Goal: Task Accomplishment & Management: Use online tool/utility

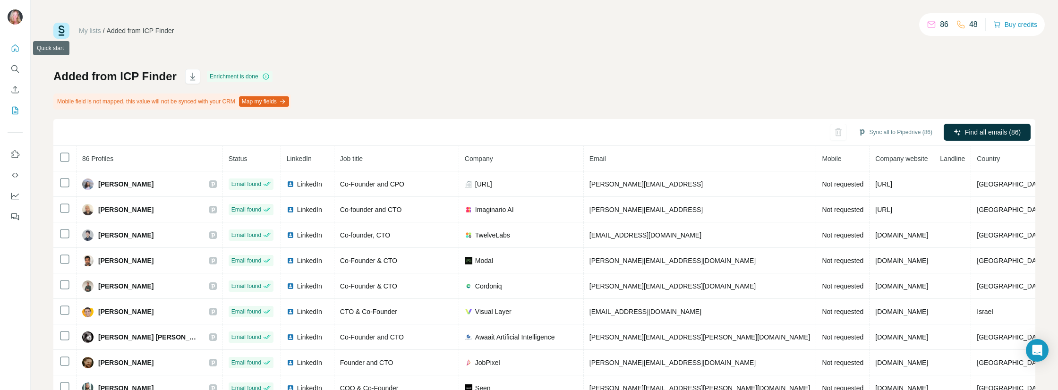
click at [17, 49] on icon "Quick start" at bounding box center [14, 47] width 9 height 9
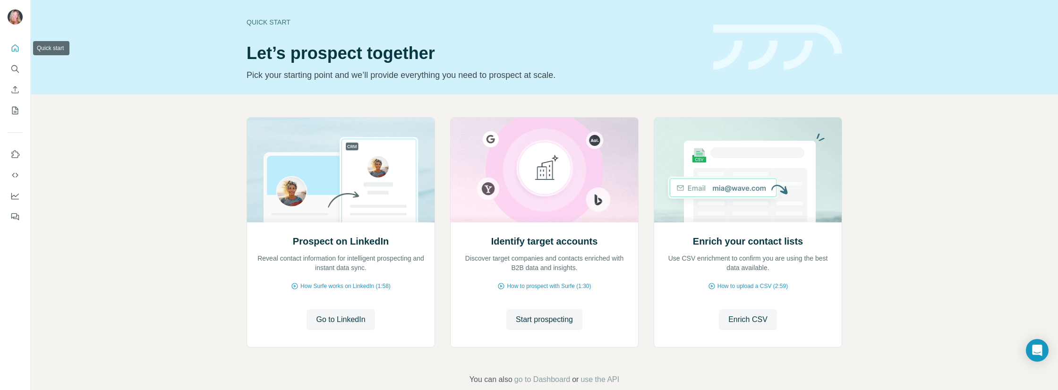
click at [12, 43] on icon "Quick start" at bounding box center [14, 47] width 9 height 9
click at [17, 68] on icon "Search" at bounding box center [14, 68] width 9 height 9
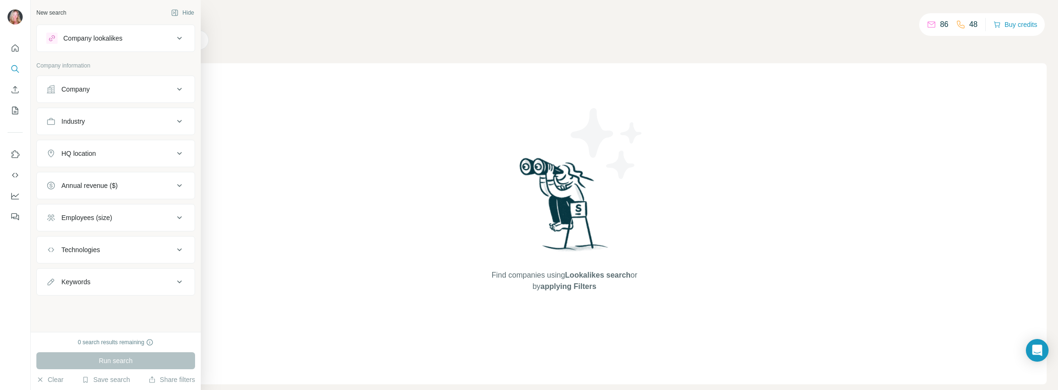
click at [130, 87] on div "Company" at bounding box center [110, 89] width 128 height 9
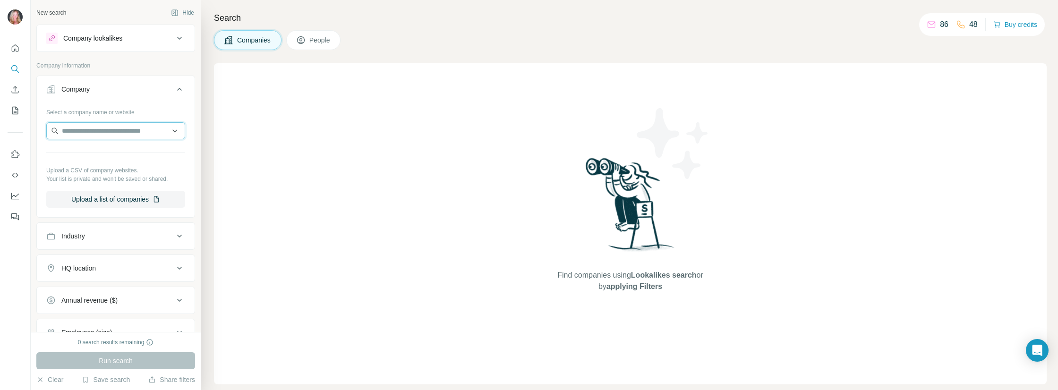
click at [104, 128] on input "text" at bounding box center [115, 130] width 139 height 17
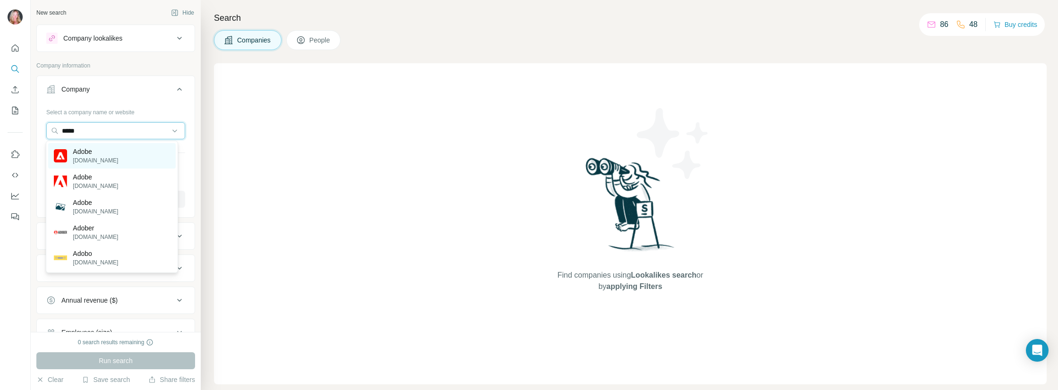
type input "*****"
click at [95, 154] on p "Adobe" at bounding box center [95, 151] width 45 height 9
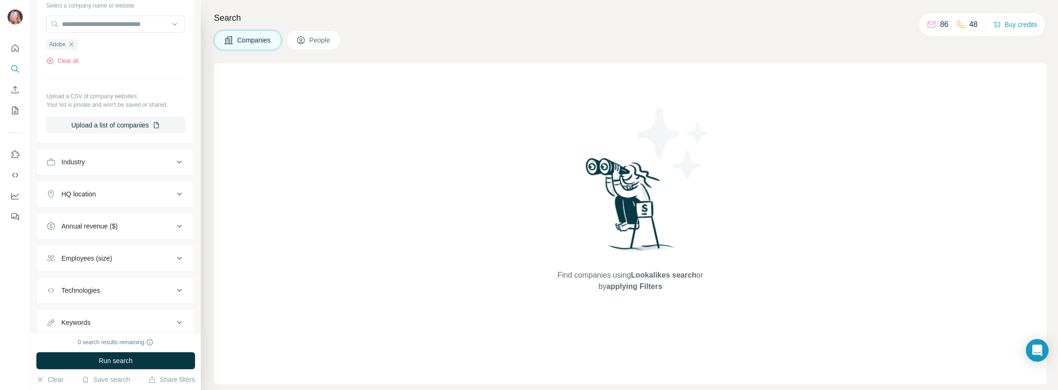
scroll to position [135, 0]
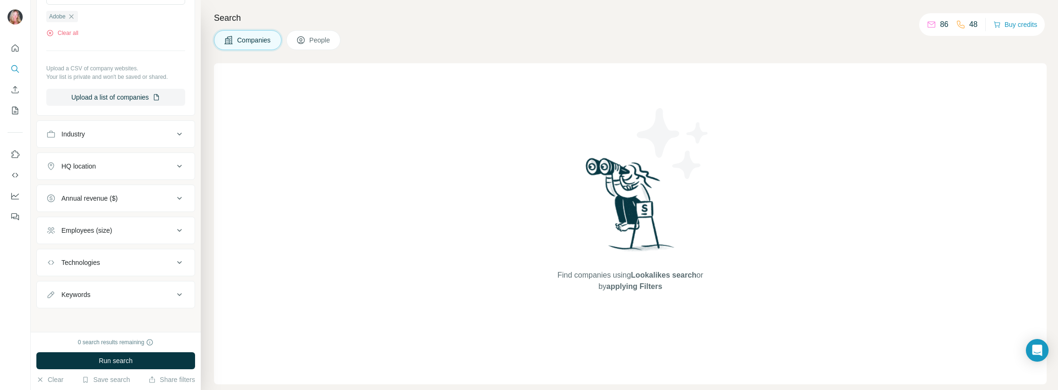
click at [174, 294] on icon at bounding box center [179, 294] width 11 height 11
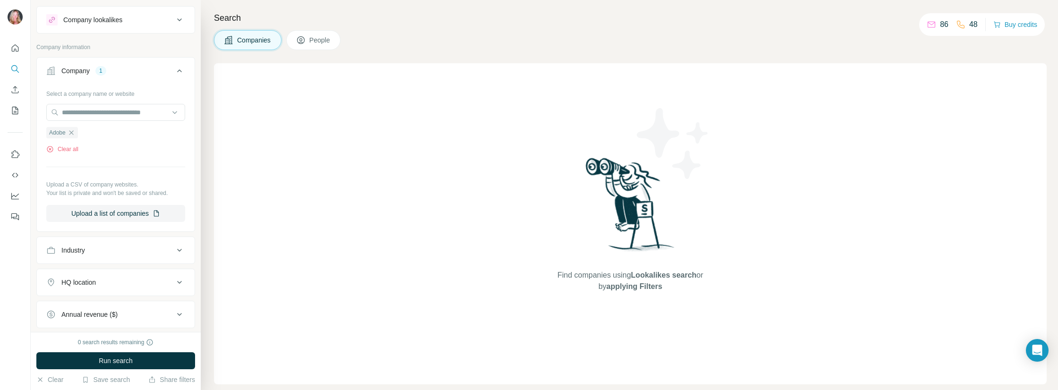
scroll to position [0, 0]
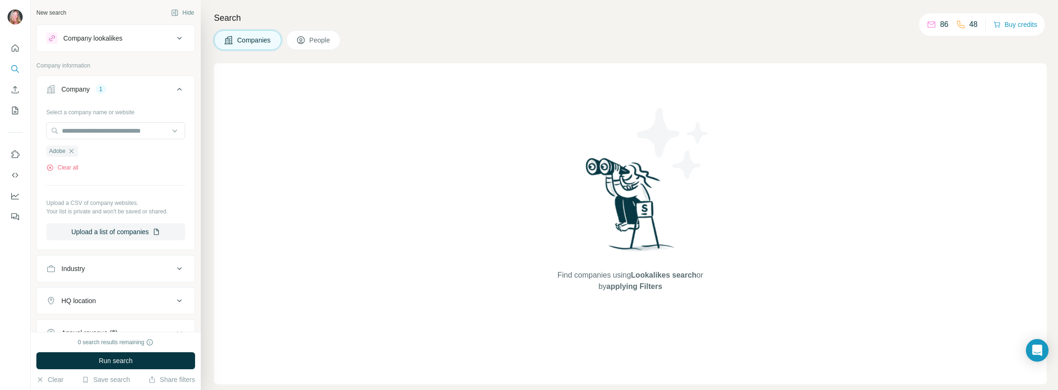
click at [177, 36] on icon at bounding box center [179, 38] width 11 height 11
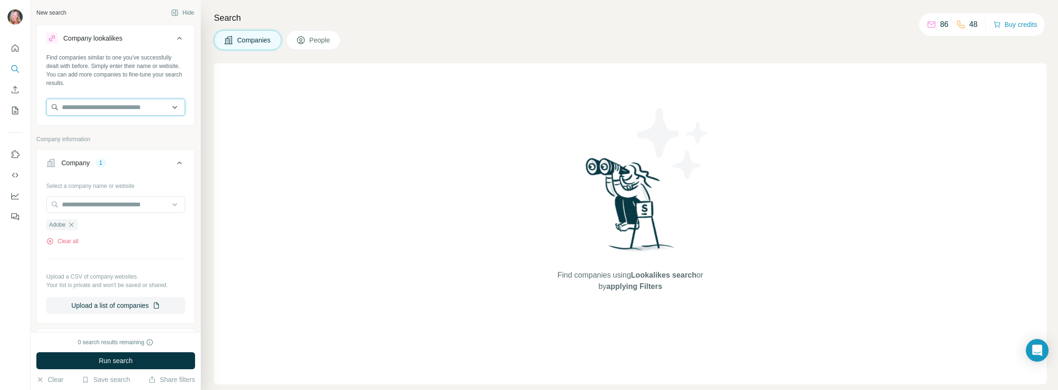
click at [123, 104] on input "text" at bounding box center [115, 107] width 139 height 17
click at [157, 106] on input "text" at bounding box center [115, 107] width 139 height 17
click at [94, 75] on div "Find companies similar to one you've successfully dealt with before. Simply ent…" at bounding box center [115, 70] width 139 height 34
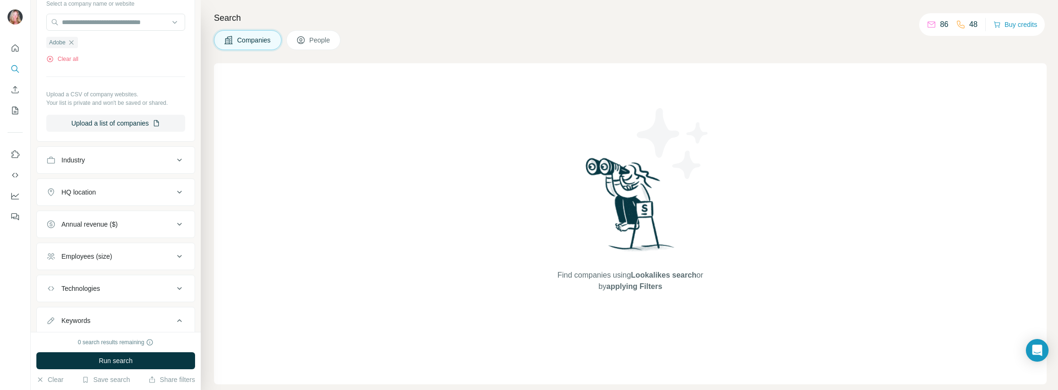
scroll to position [189, 0]
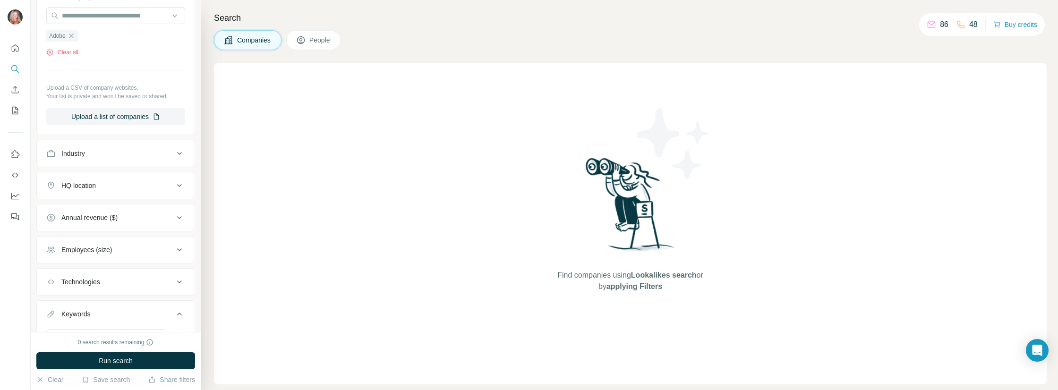
click at [89, 153] on div "Industry" at bounding box center [110, 153] width 128 height 9
click at [94, 213] on div "HQ location" at bounding box center [78, 213] width 34 height 9
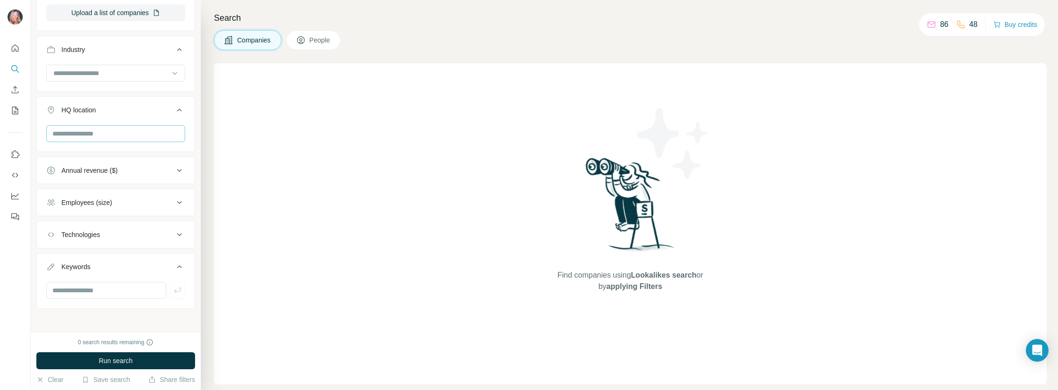
scroll to position [293, 0]
click at [110, 236] on div "Technologies" at bounding box center [110, 234] width 128 height 9
click at [93, 258] on input "text" at bounding box center [115, 257] width 139 height 17
type input "*"
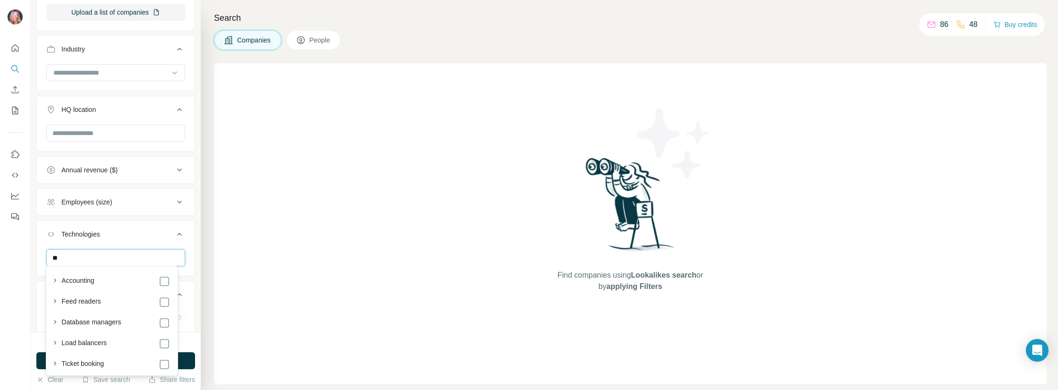
scroll to position [1976, 0]
type input "**"
click at [181, 267] on div at bounding box center [116, 261] width 158 height 25
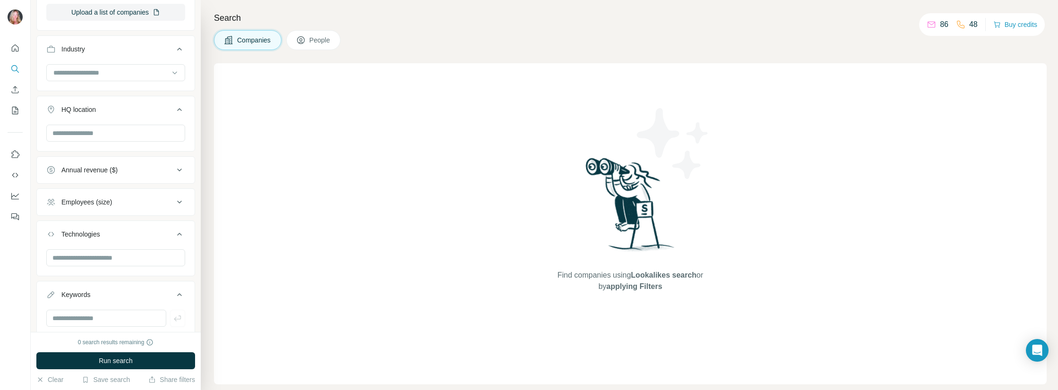
scroll to position [322, 0]
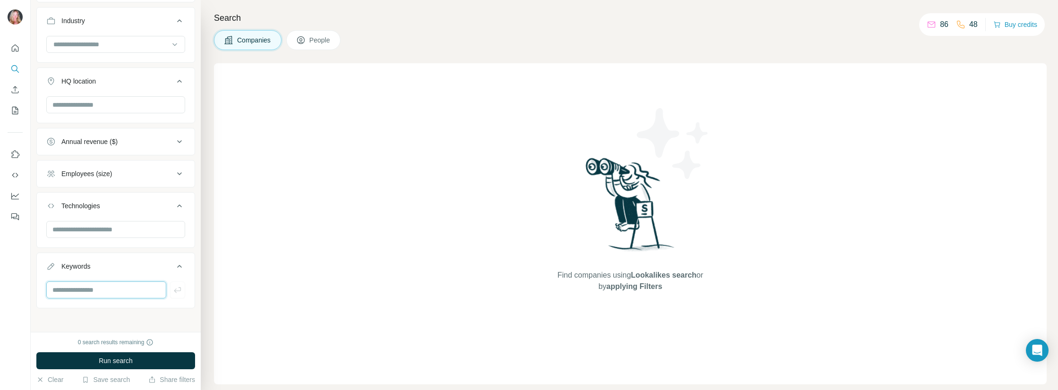
click at [102, 284] on input "text" at bounding box center [106, 290] width 120 height 17
type input "******"
click at [173, 285] on icon "button" at bounding box center [177, 289] width 9 height 9
click at [100, 291] on input "text" at bounding box center [106, 290] width 120 height 17
type input "**********"
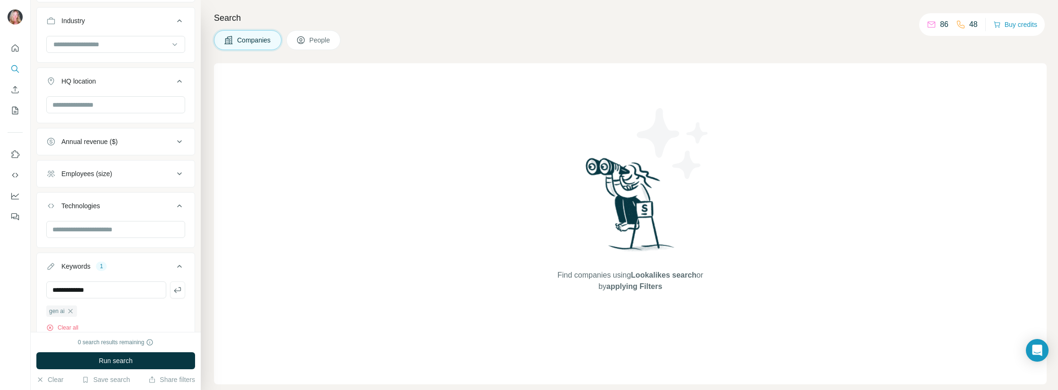
click at [174, 282] on button "button" at bounding box center [177, 290] width 15 height 17
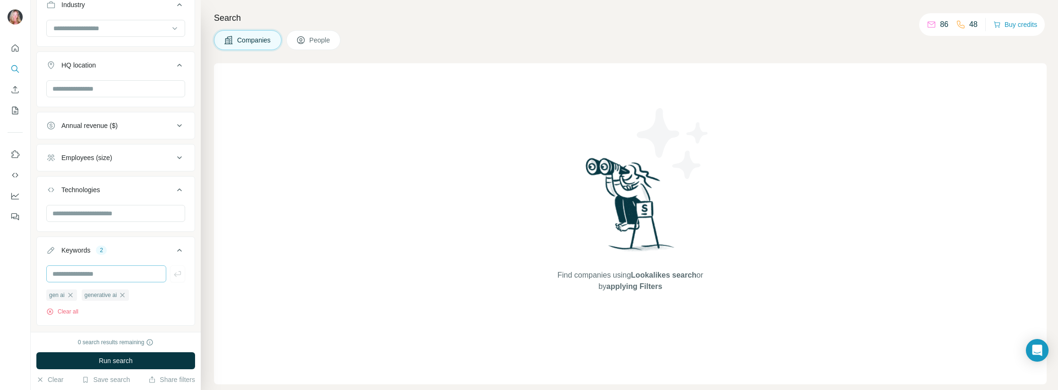
scroll to position [355, 0]
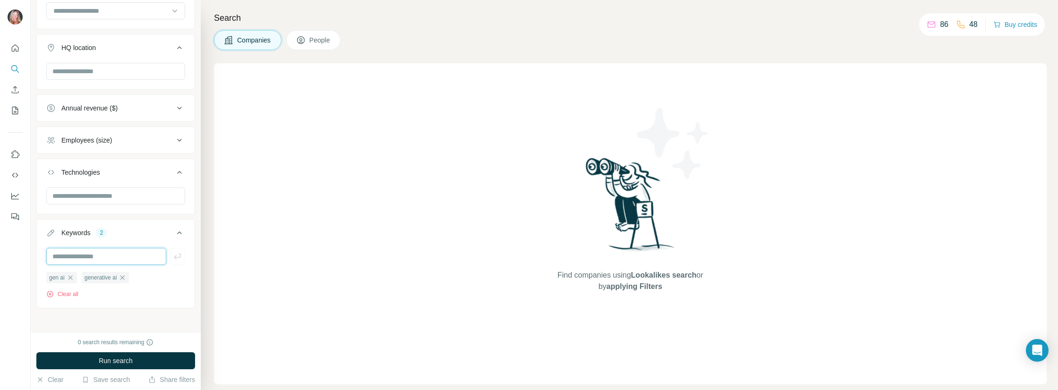
click at [91, 251] on input "text" at bounding box center [106, 256] width 120 height 17
type input "********"
click at [173, 257] on icon "button" at bounding box center [177, 256] width 9 height 9
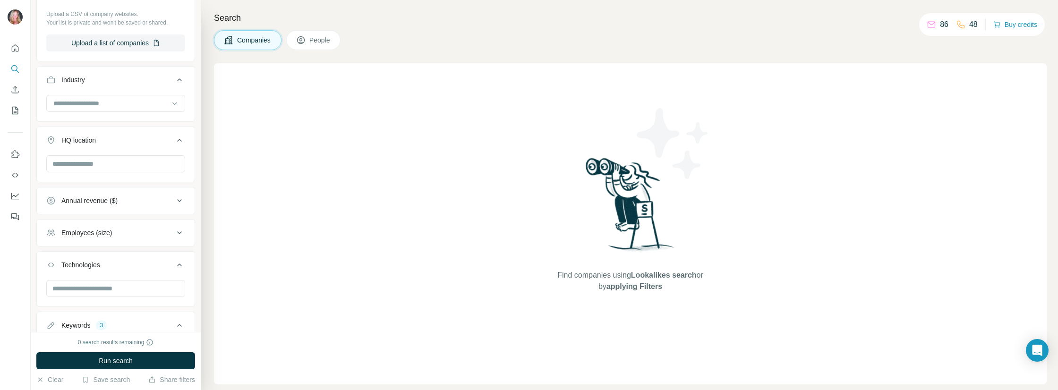
scroll to position [261, 0]
click at [141, 234] on div "Employees (size)" at bounding box center [110, 234] width 128 height 9
click at [50, 308] on icon at bounding box center [51, 307] width 11 height 11
click at [49, 320] on icon at bounding box center [51, 325] width 11 height 11
click at [53, 291] on icon at bounding box center [51, 290] width 11 height 11
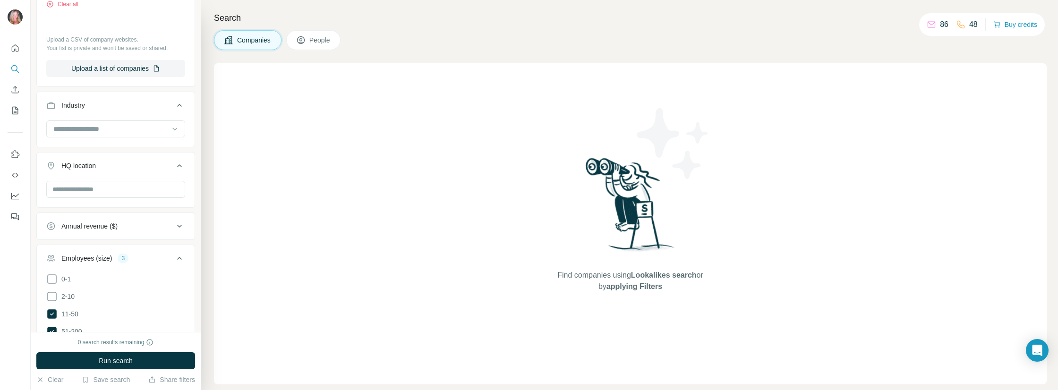
scroll to position [166, 0]
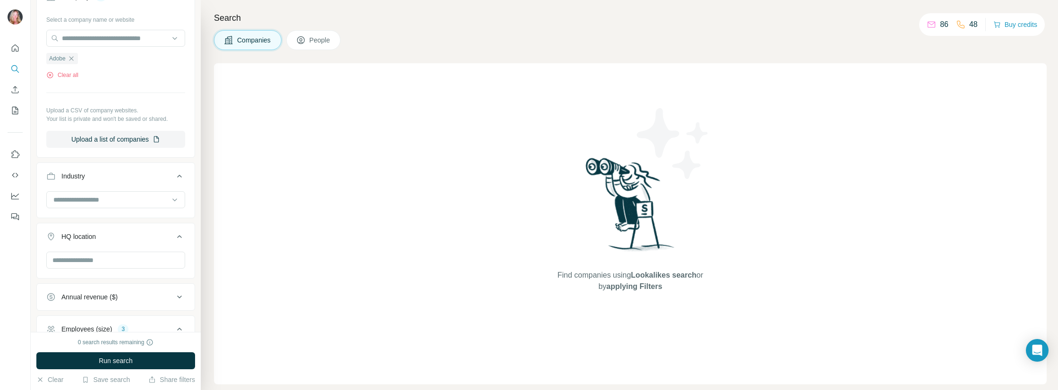
click at [117, 292] on div "Annual revenue ($)" at bounding box center [89, 296] width 56 height 9
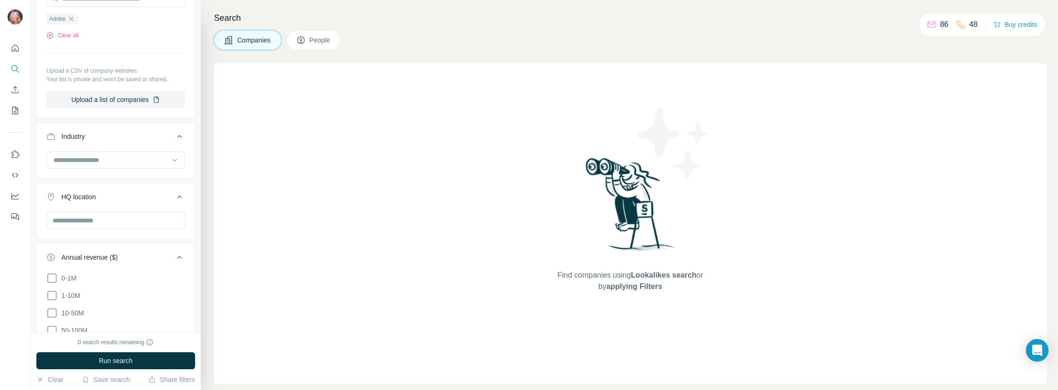
scroll to position [214, 0]
click at [53, 290] on icon at bounding box center [51, 287] width 11 height 11
click at [51, 303] on icon at bounding box center [51, 305] width 11 height 11
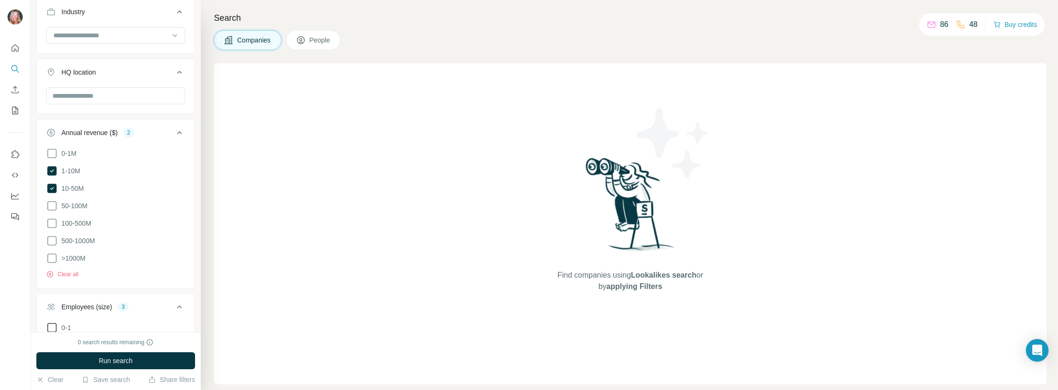
scroll to position [355, 0]
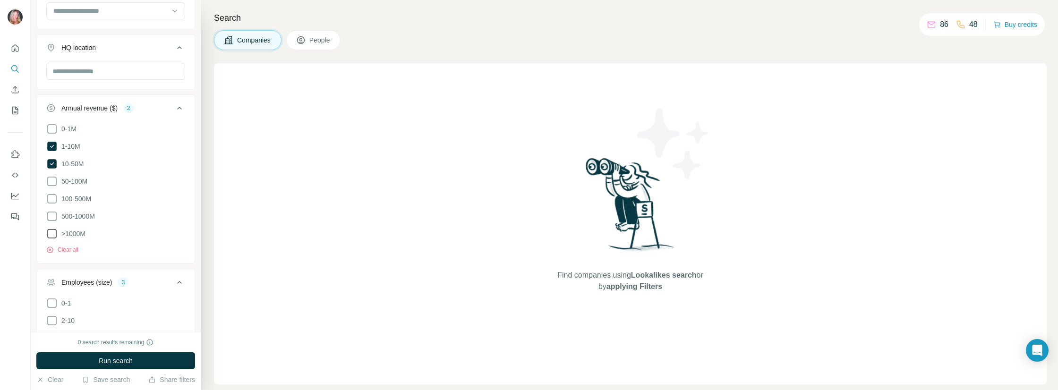
click at [51, 228] on icon at bounding box center [51, 233] width 11 height 11
click at [51, 212] on icon at bounding box center [51, 216] width 11 height 11
click at [49, 197] on icon at bounding box center [51, 198] width 11 height 11
click at [49, 176] on icon at bounding box center [51, 181] width 11 height 11
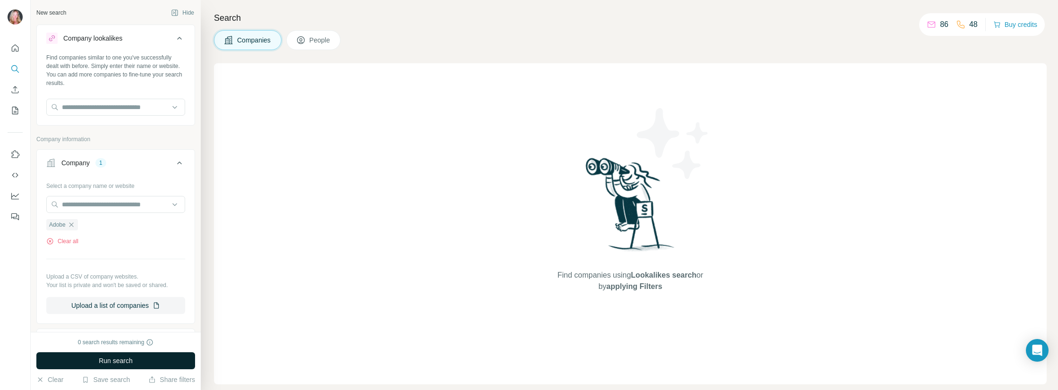
click at [135, 363] on button "Run search" at bounding box center [115, 360] width 159 height 17
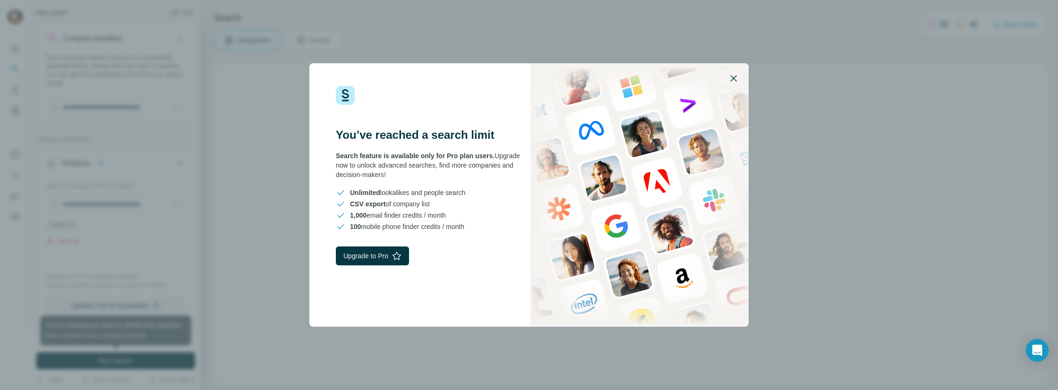
click at [737, 81] on icon "button" at bounding box center [733, 78] width 11 height 11
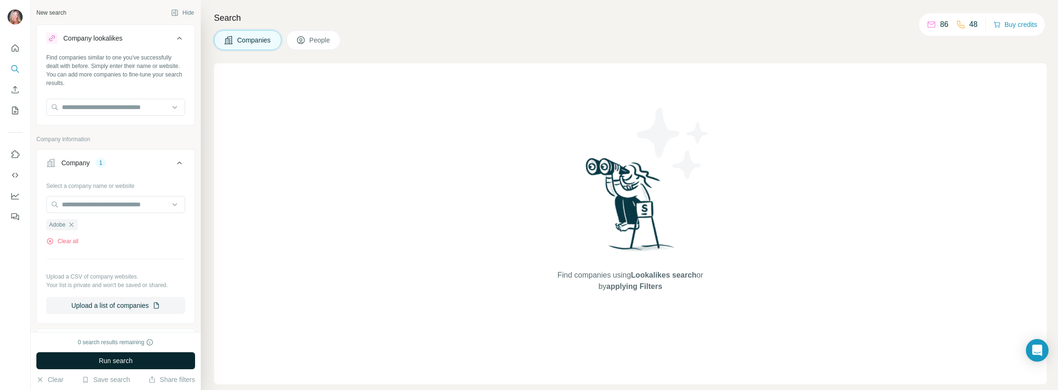
click at [114, 359] on span "Run search" at bounding box center [116, 360] width 34 height 9
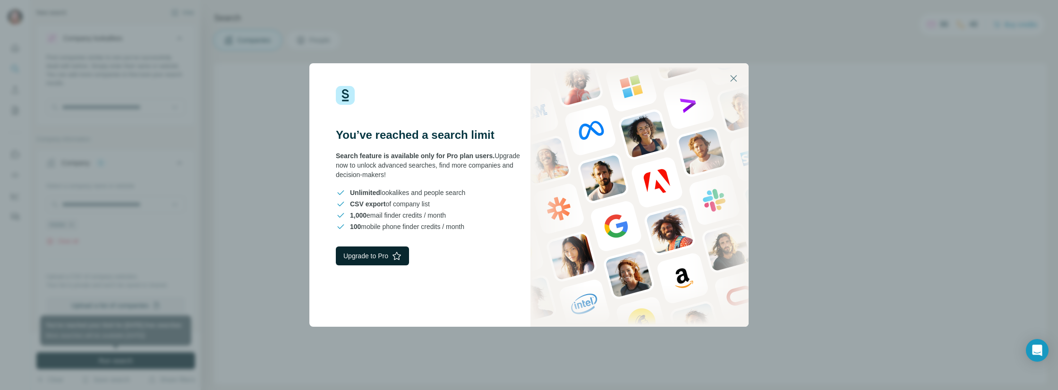
click at [366, 255] on button "Upgrade to Pro" at bounding box center [372, 256] width 73 height 19
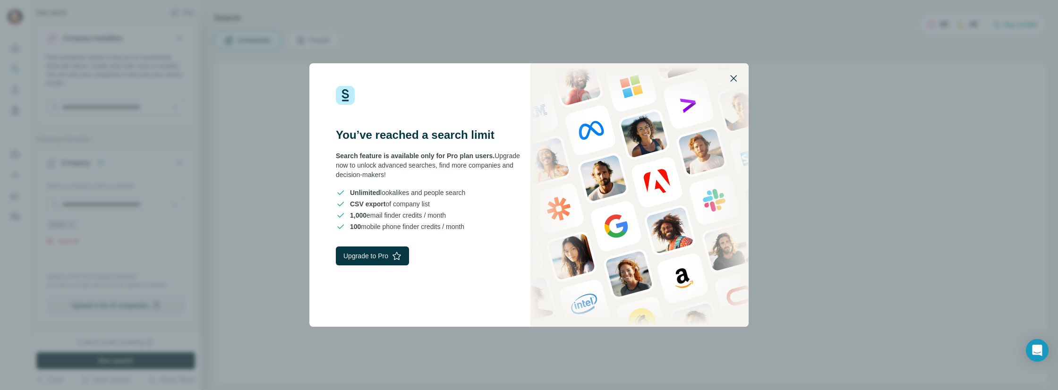
click at [735, 75] on icon "button" at bounding box center [733, 78] width 11 height 11
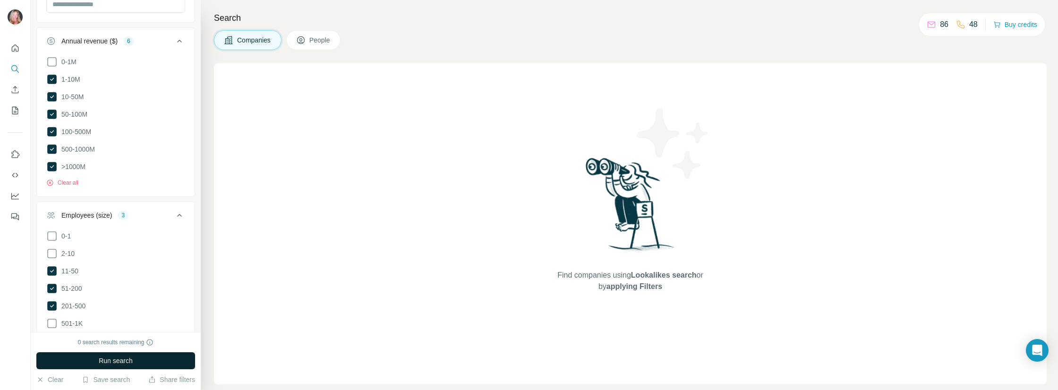
scroll to position [425, 0]
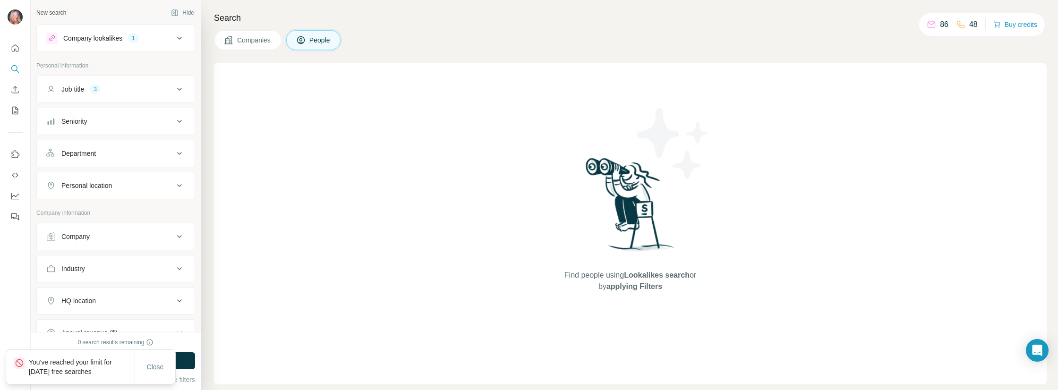
click at [154, 365] on span "Close" at bounding box center [155, 366] width 17 height 9
click at [1014, 20] on button "Buy credits" at bounding box center [1015, 24] width 44 height 13
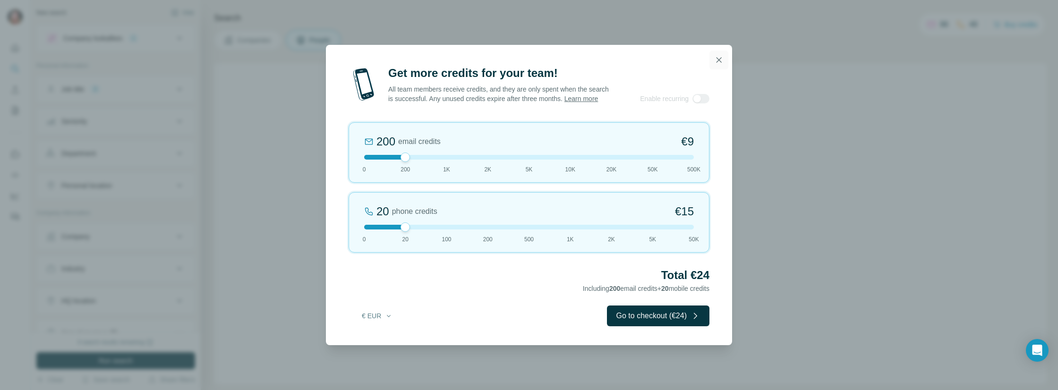
click at [710, 59] on button "button" at bounding box center [719, 60] width 19 height 19
